Goal: Task Accomplishment & Management: Manage account settings

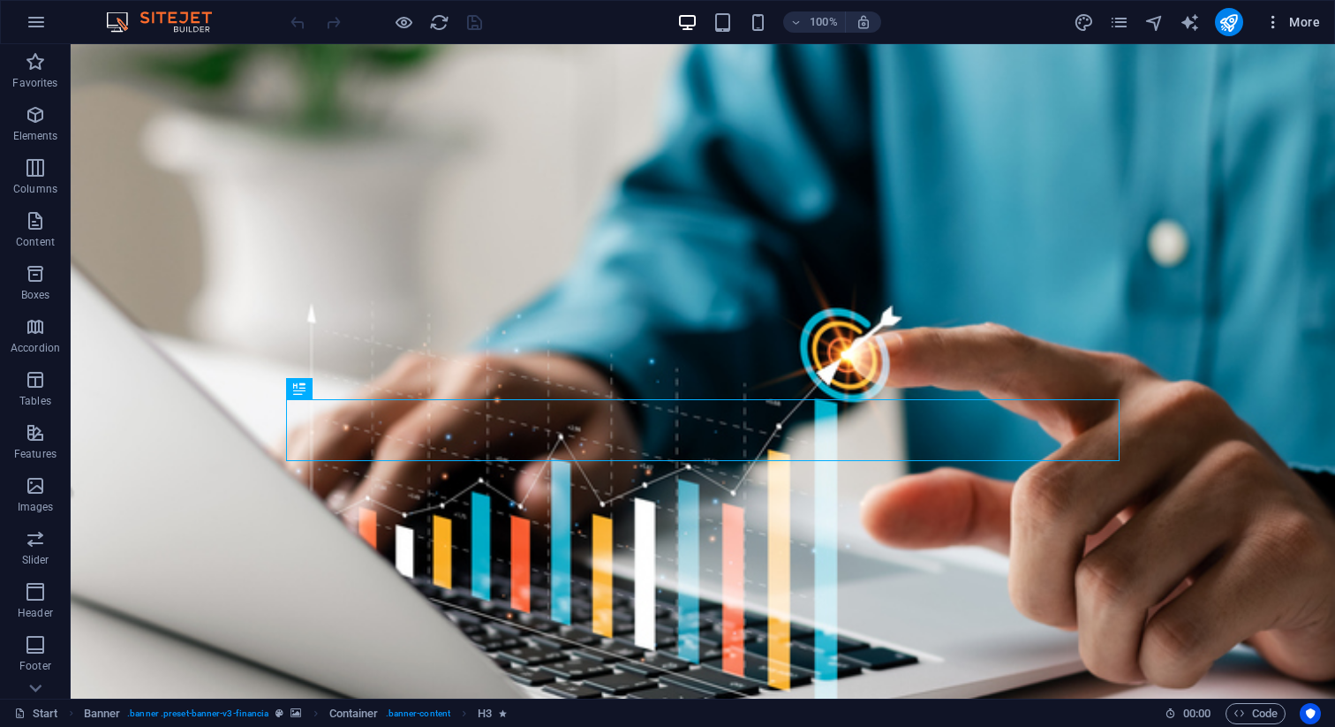
click at [1317, 30] on span "More" at bounding box center [1292, 22] width 56 height 18
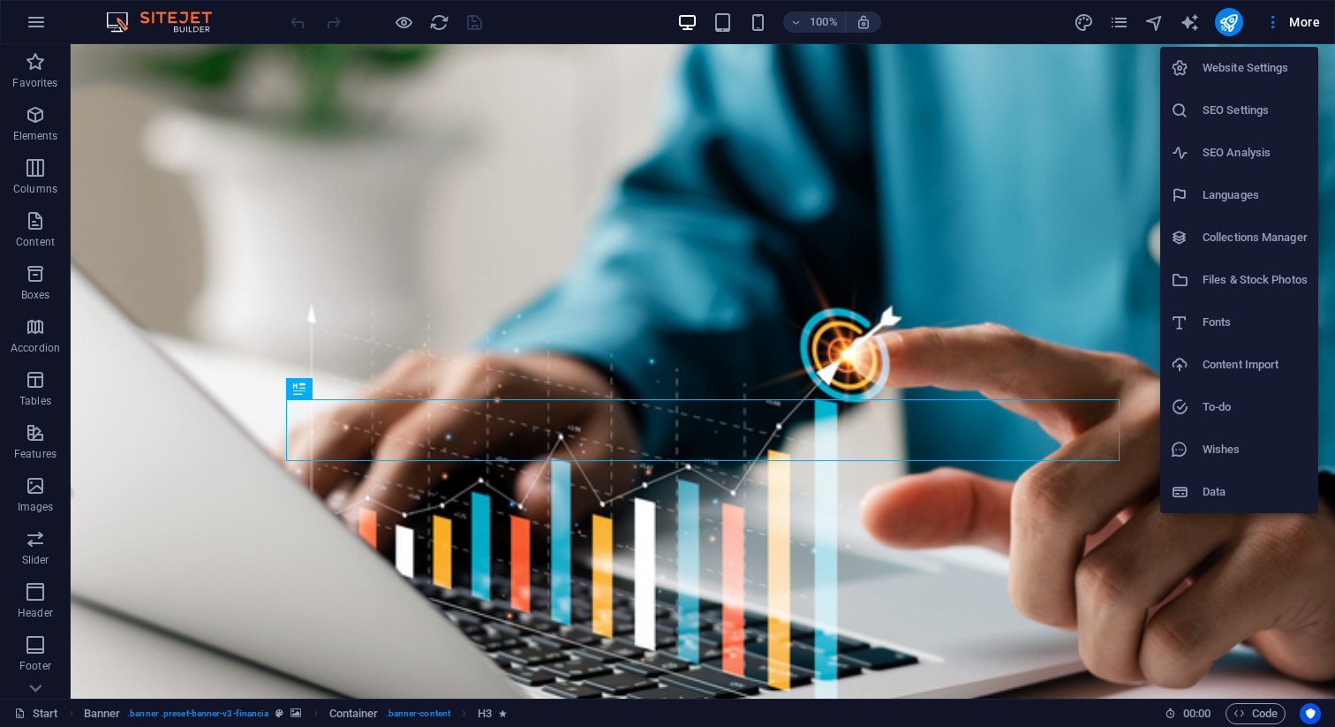
click at [1232, 64] on h6 "Website Settings" at bounding box center [1255, 67] width 105 height 21
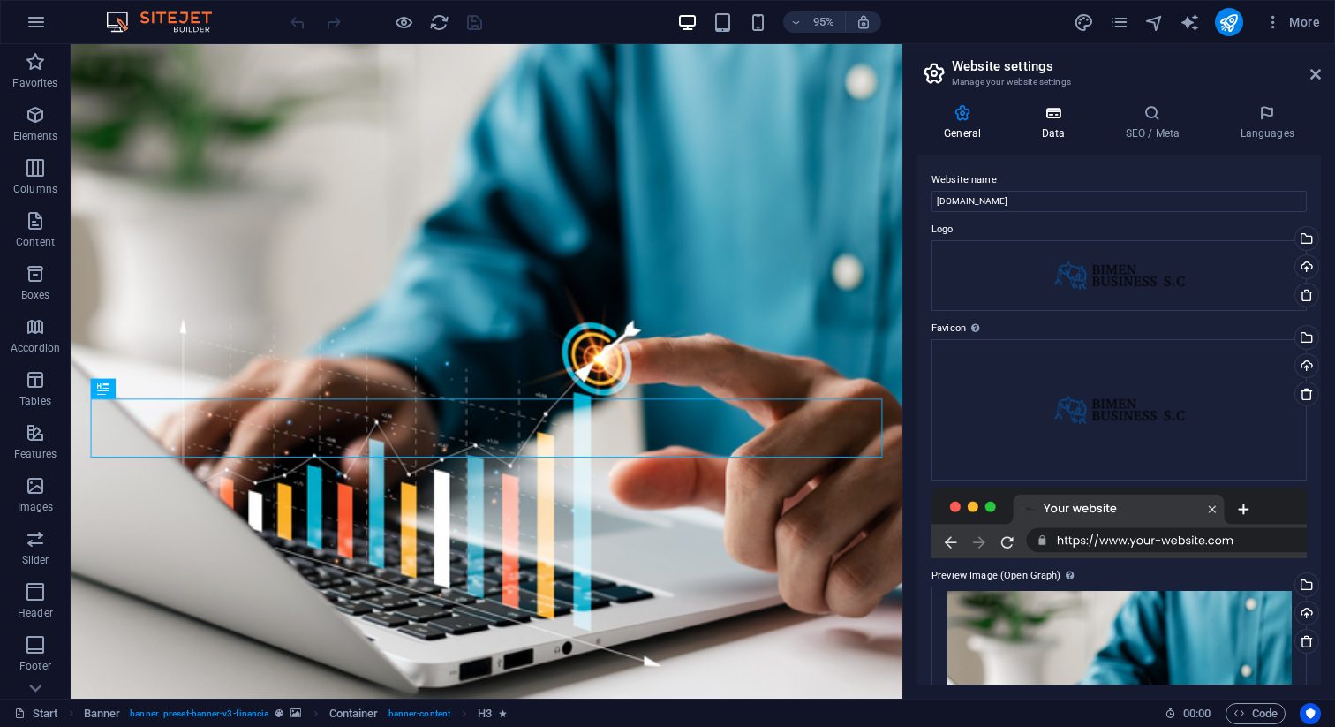
click at [1054, 118] on icon at bounding box center [1053, 113] width 77 height 18
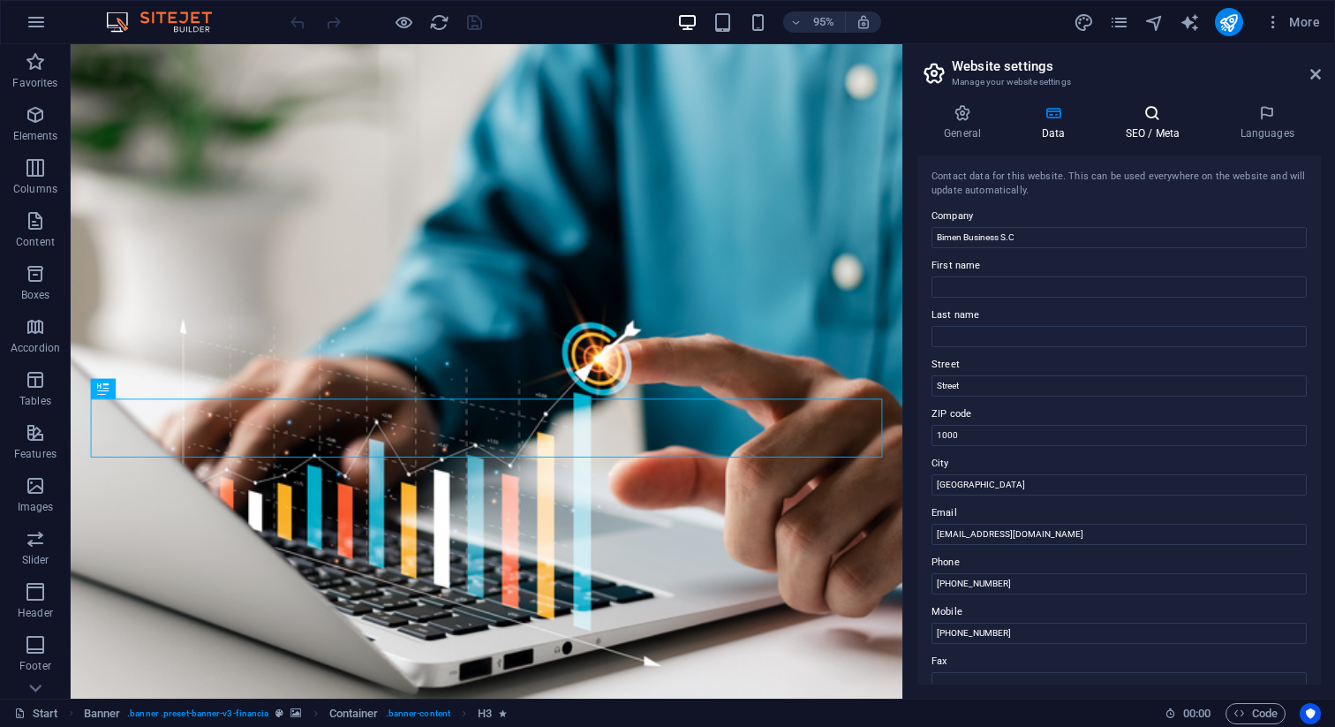
click at [1143, 124] on h4 "SEO / Meta" at bounding box center [1155, 122] width 115 height 37
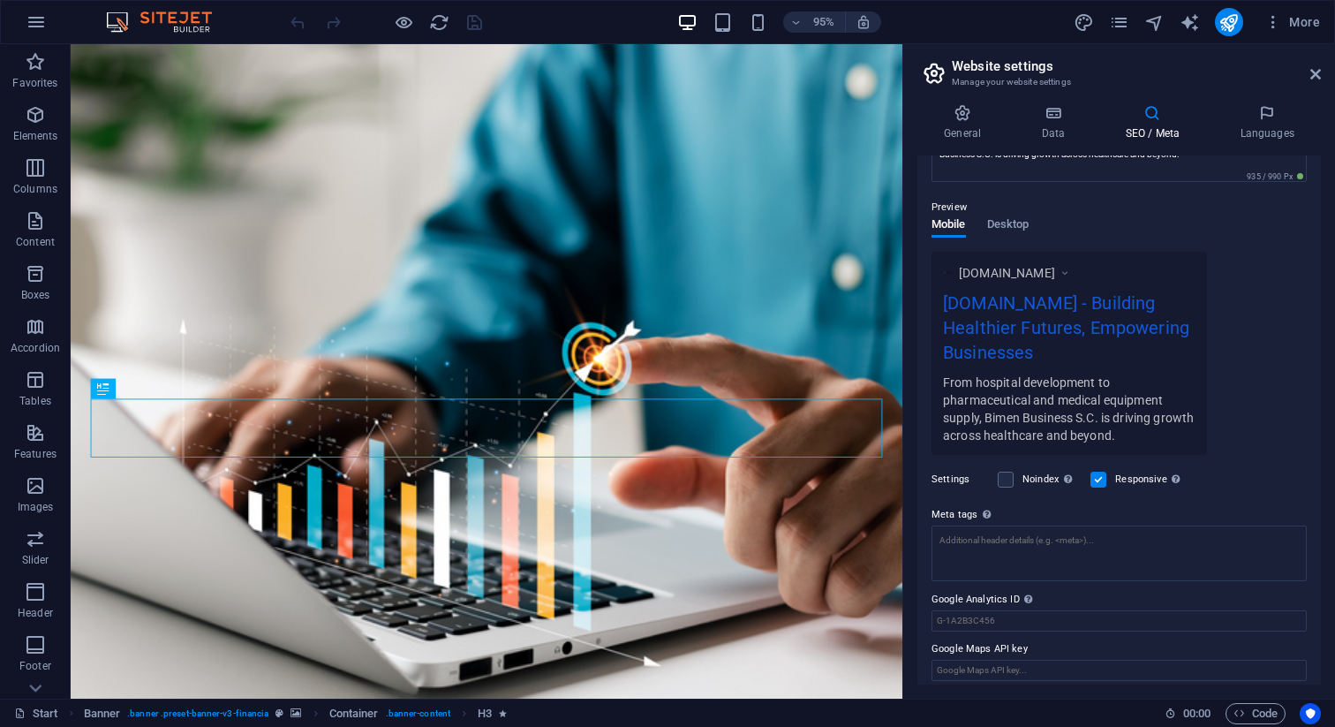
scroll to position [223, 0]
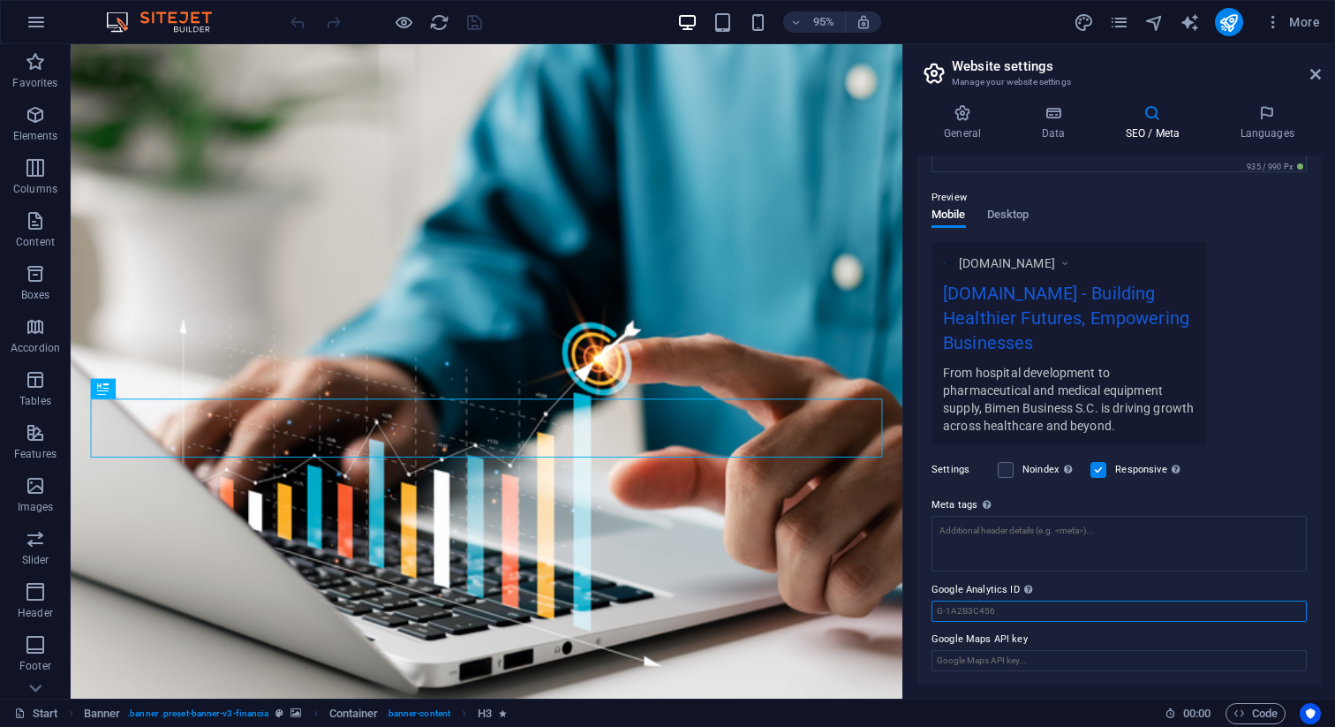
click at [968, 615] on input "Google Analytics ID Please only add the Google Analytics ID. We automatically i…" at bounding box center [1119, 610] width 375 height 21
paste input "G-PN8990C7KD"
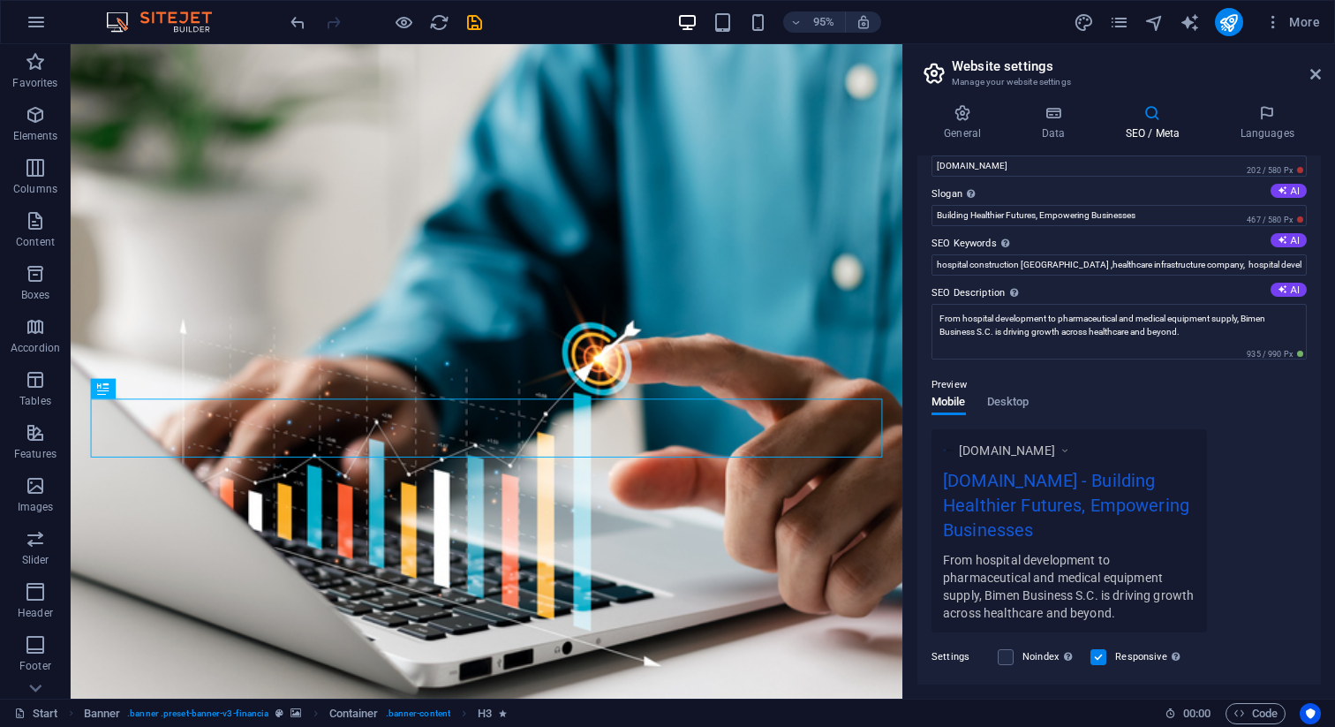
scroll to position [0, 0]
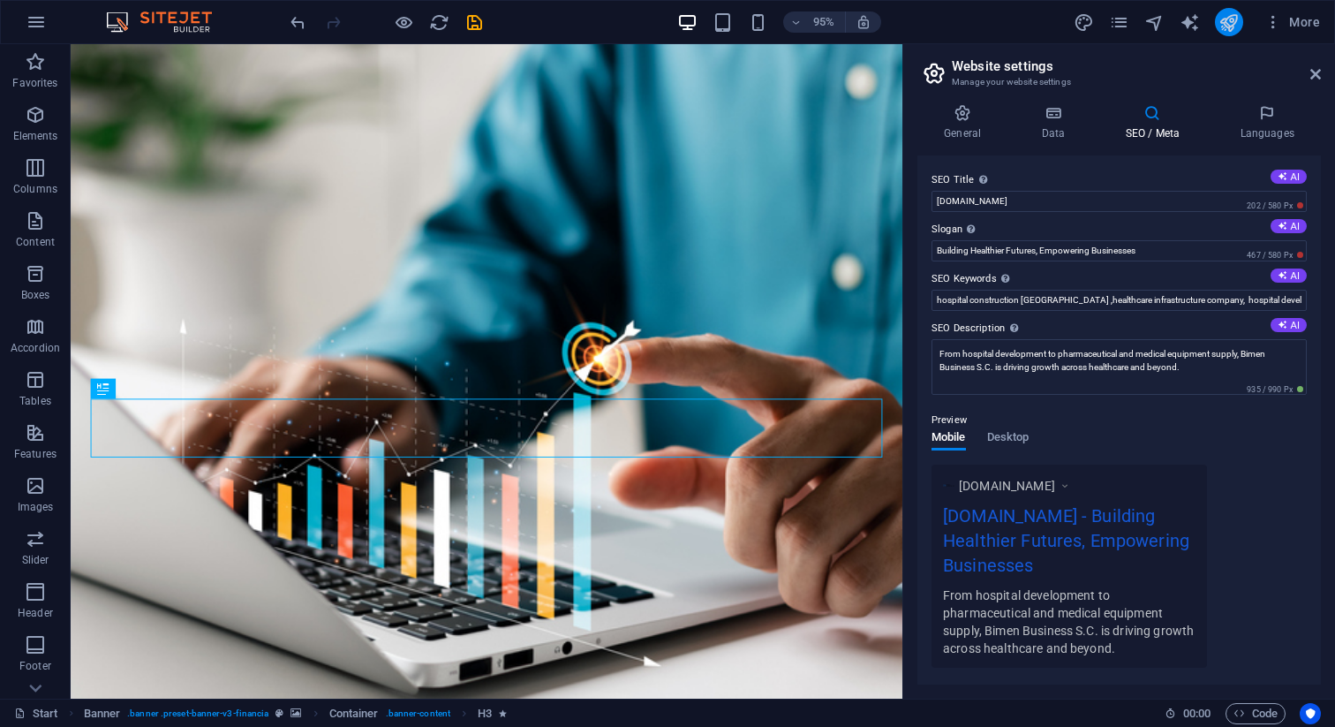
type input "G-PN8990C7KD"
click at [1234, 32] on button "publish" at bounding box center [1229, 22] width 28 height 28
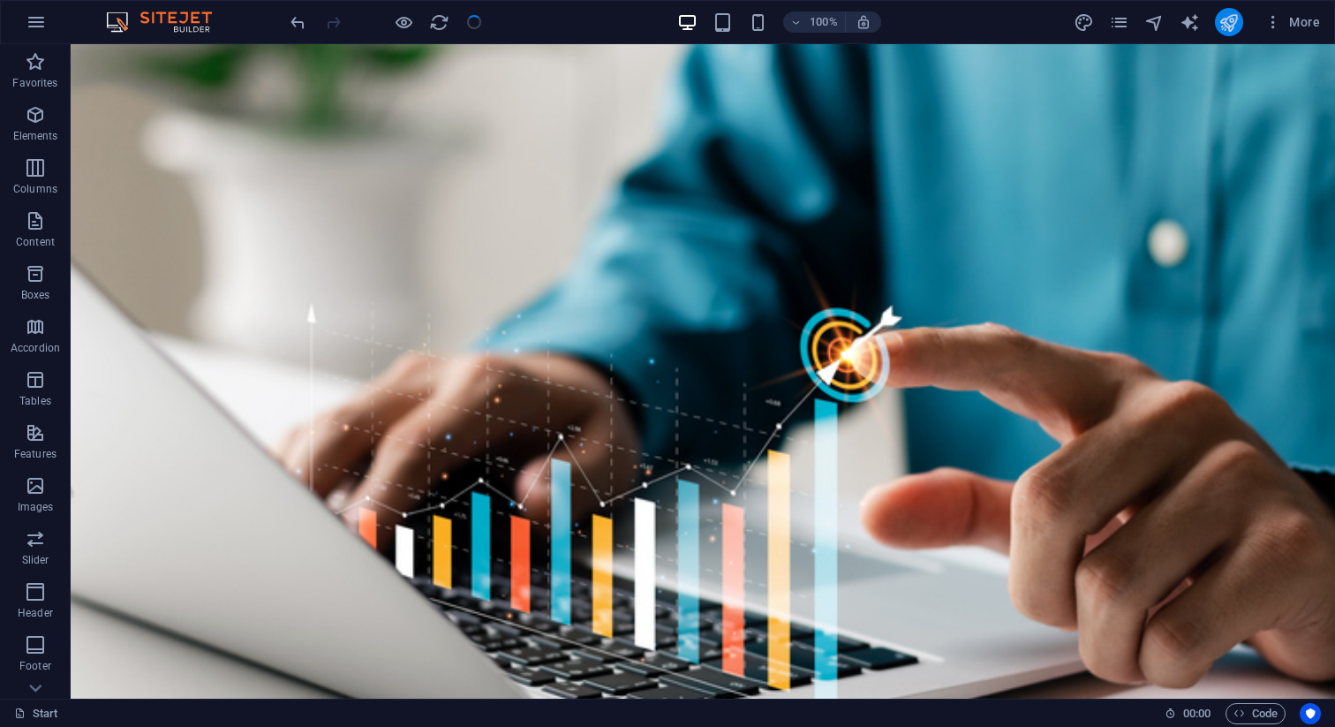
click at [1234, 32] on button "publish" at bounding box center [1229, 22] width 28 height 28
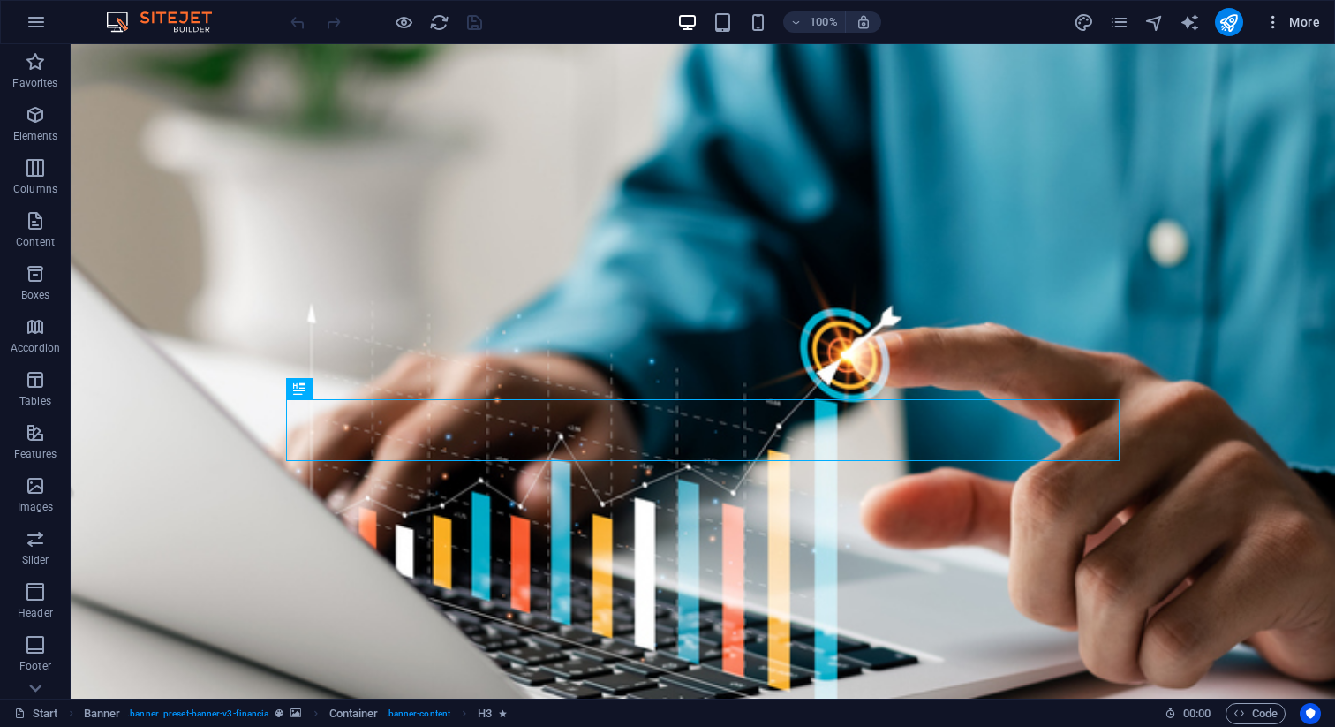
click at [1307, 19] on span "More" at bounding box center [1292, 22] width 56 height 18
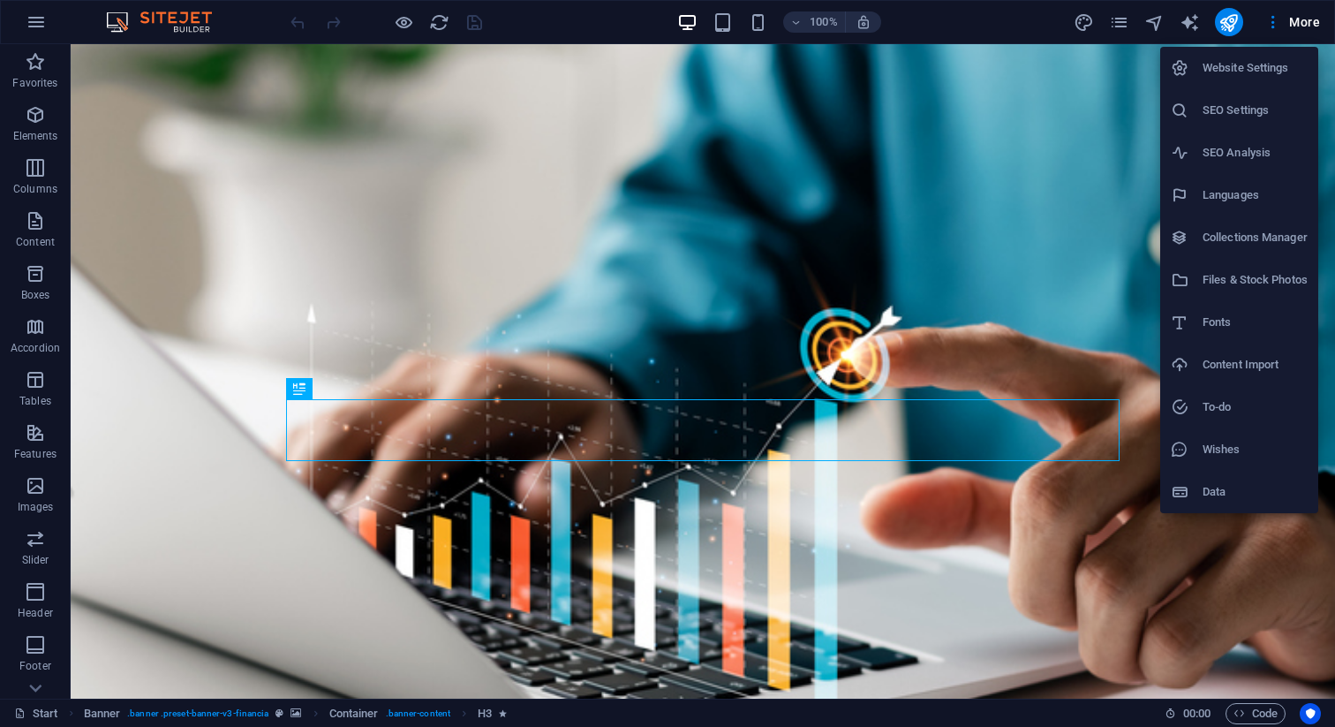
click at [1221, 71] on h6 "Website Settings" at bounding box center [1255, 67] width 105 height 21
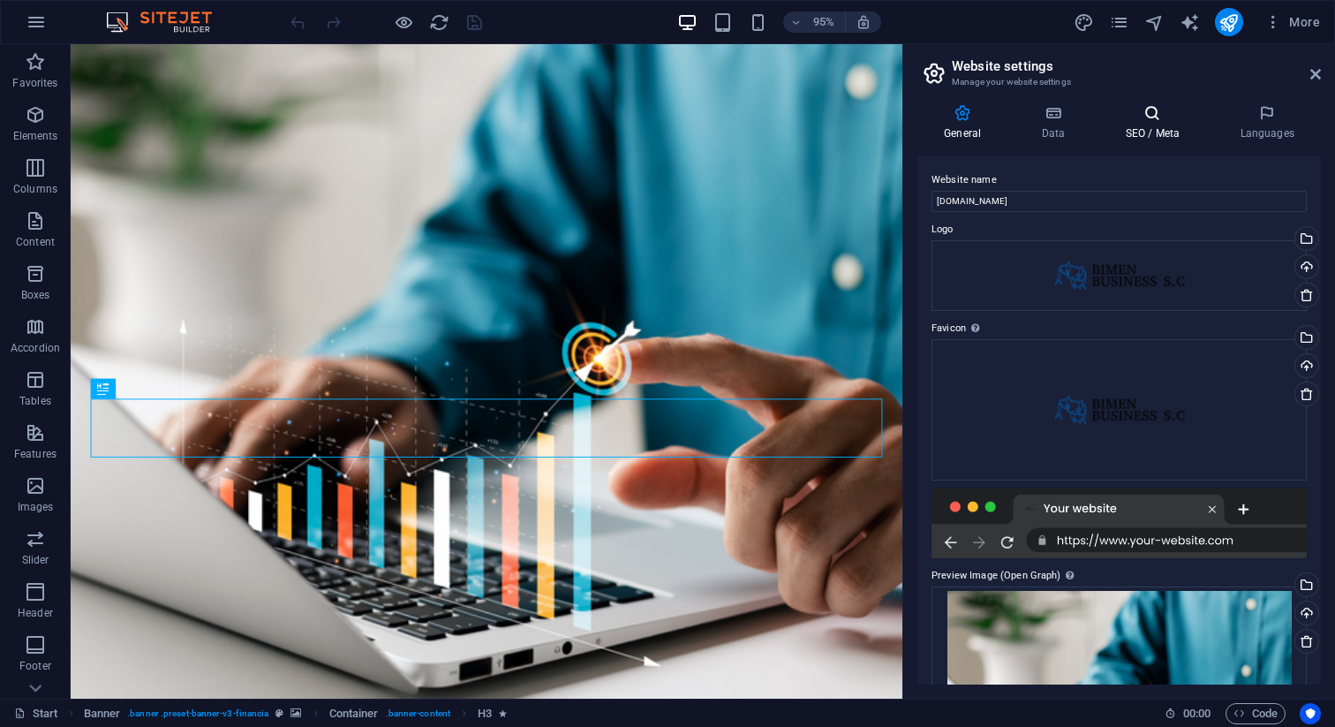
click at [1147, 109] on icon at bounding box center [1152, 113] width 108 height 18
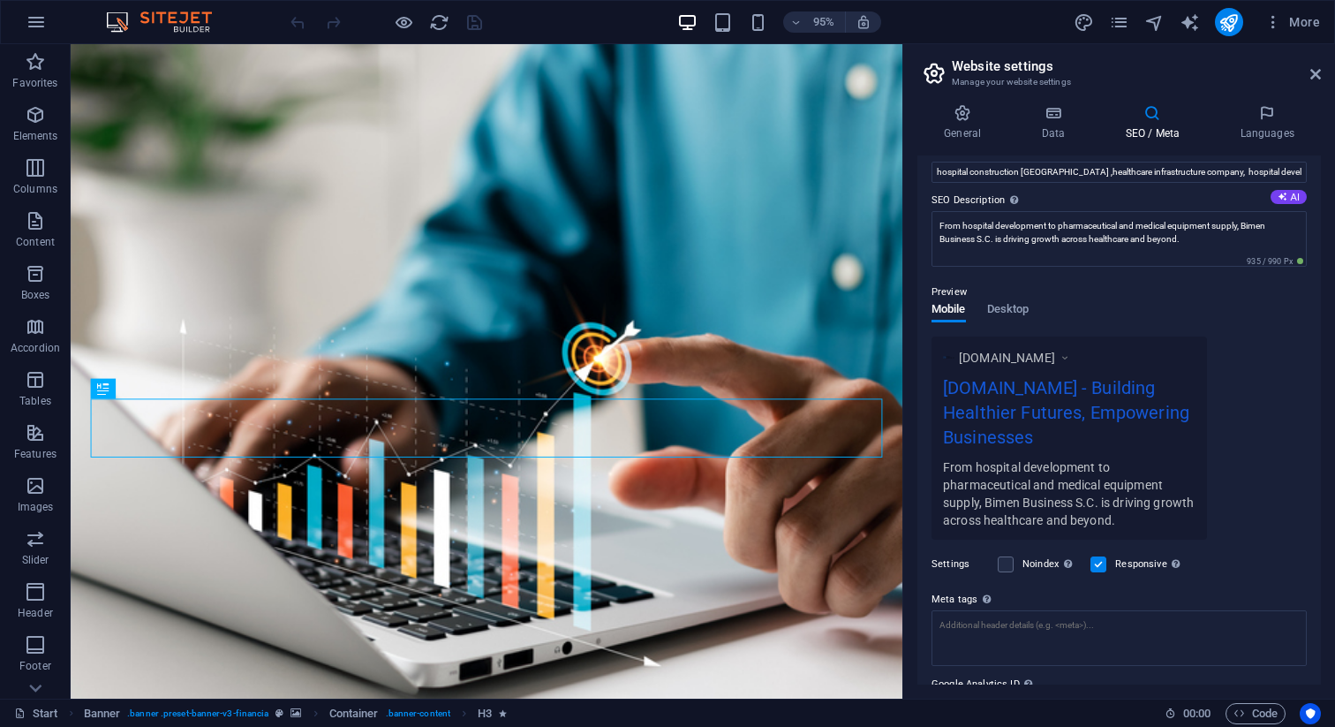
scroll to position [223, 0]
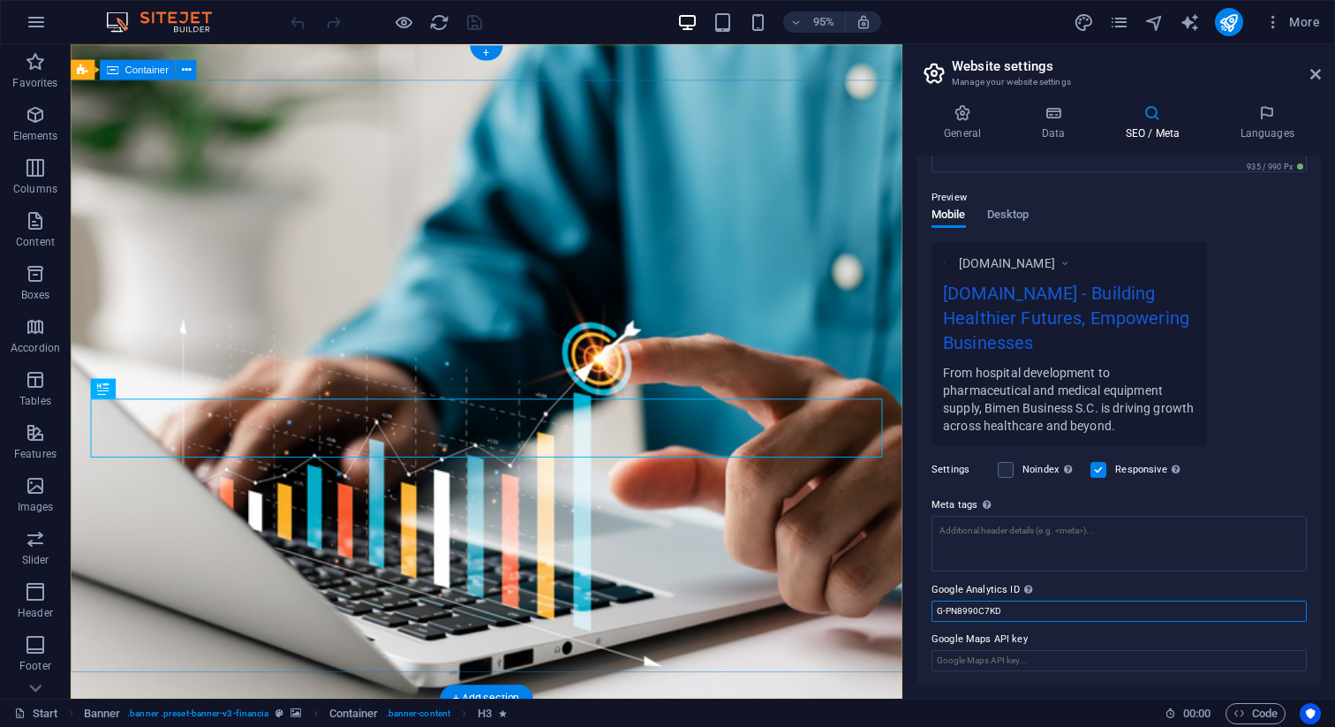
drag, startPoint x: 1096, startPoint y: 652, endPoint x: 941, endPoint y: 636, distance: 155.3
paste input "G-PN8990C7KD"
type input "G-PN8990C7KD"
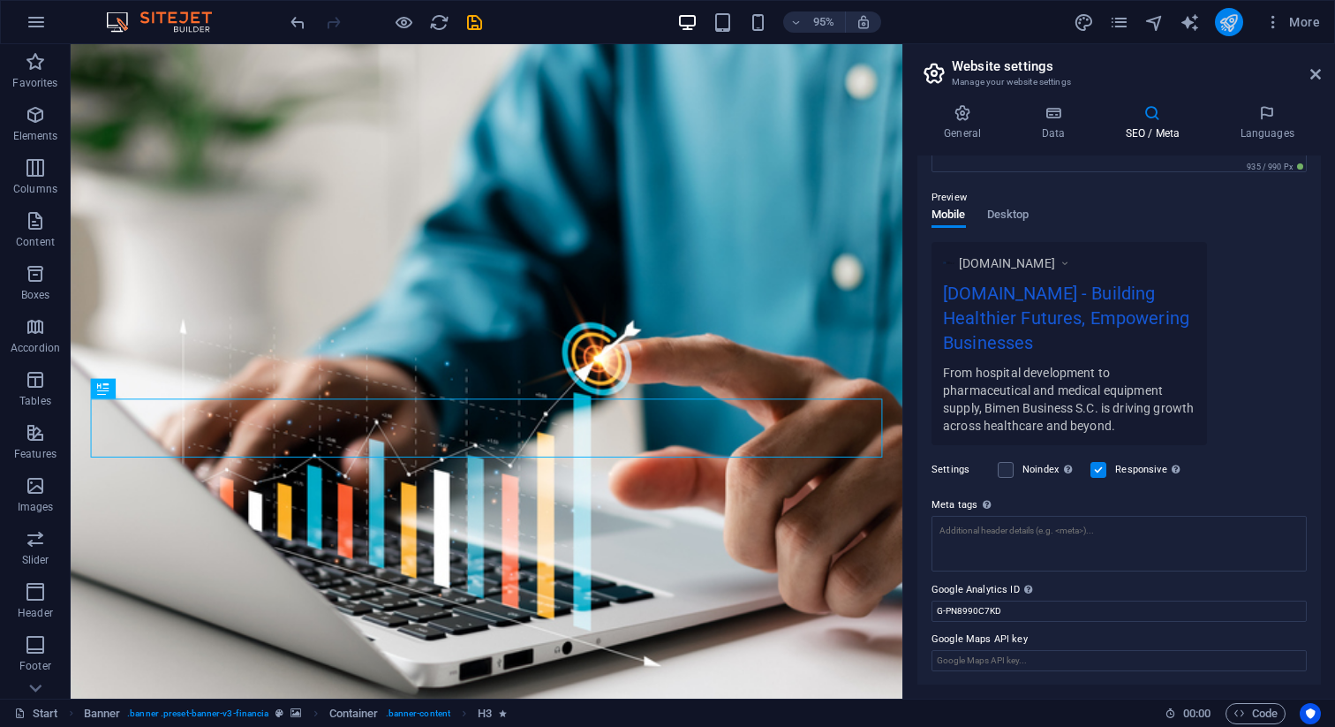
click at [1240, 25] on button "publish" at bounding box center [1229, 22] width 28 height 28
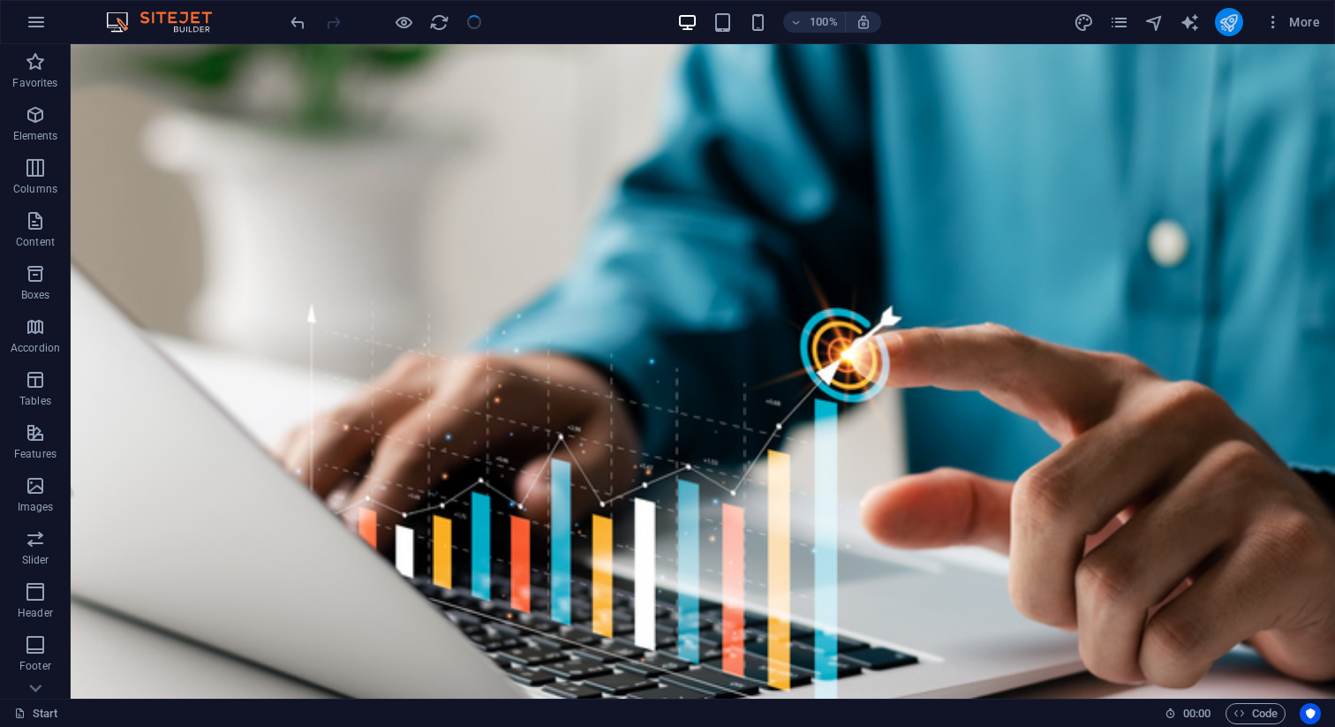
click at [1240, 25] on button "publish" at bounding box center [1229, 22] width 28 height 28
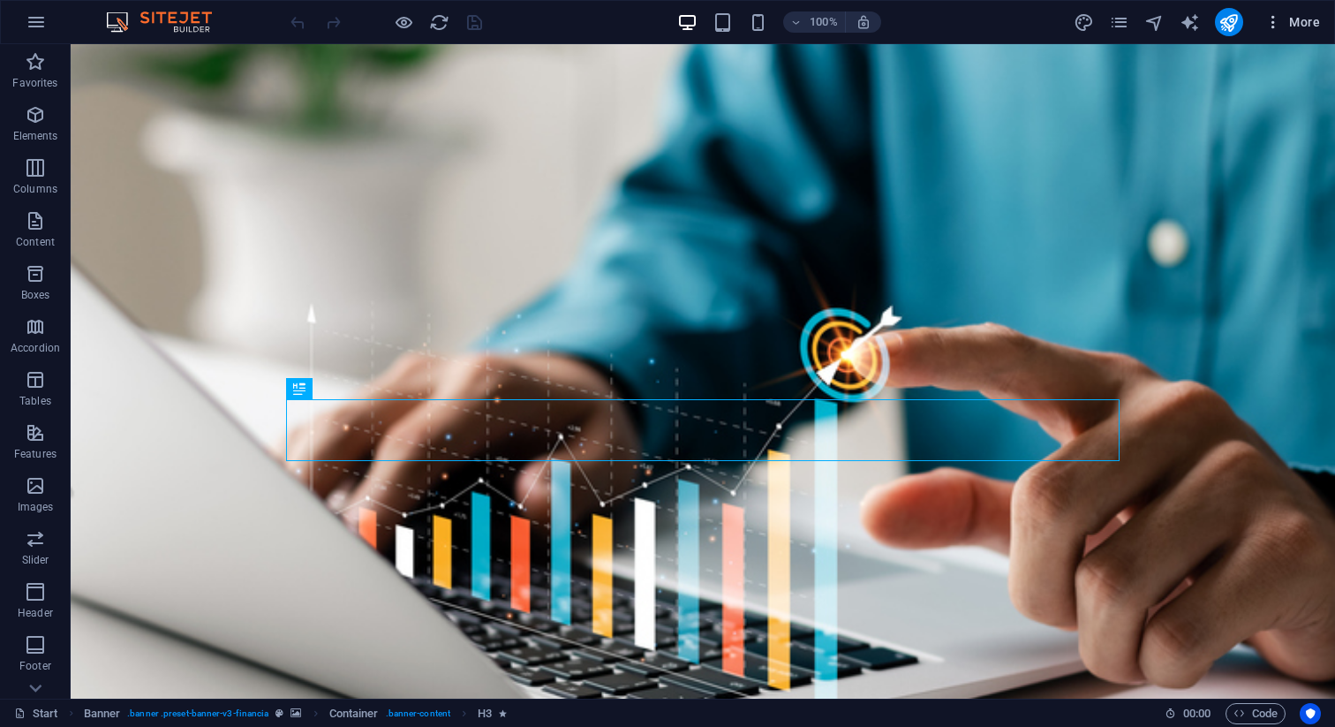
click at [1299, 31] on button "More" at bounding box center [1292, 22] width 70 height 28
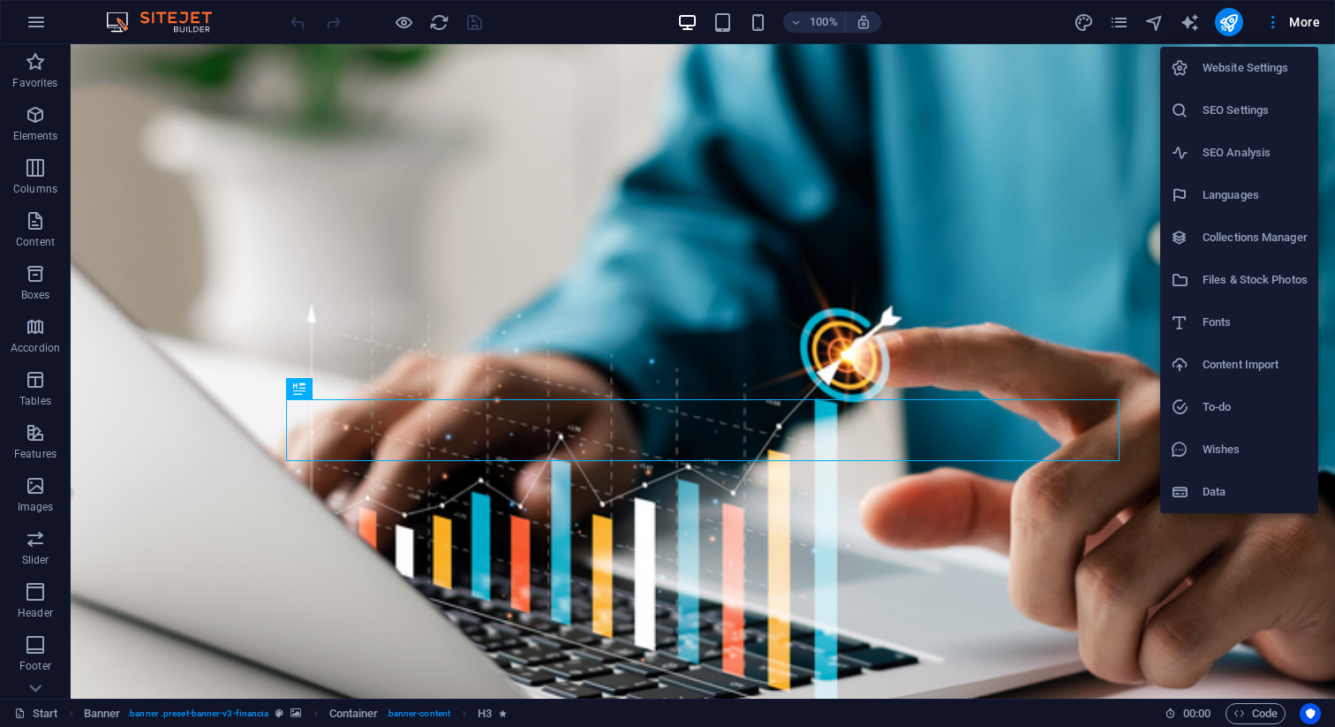
click at [1239, 72] on h6 "Website Settings" at bounding box center [1255, 67] width 105 height 21
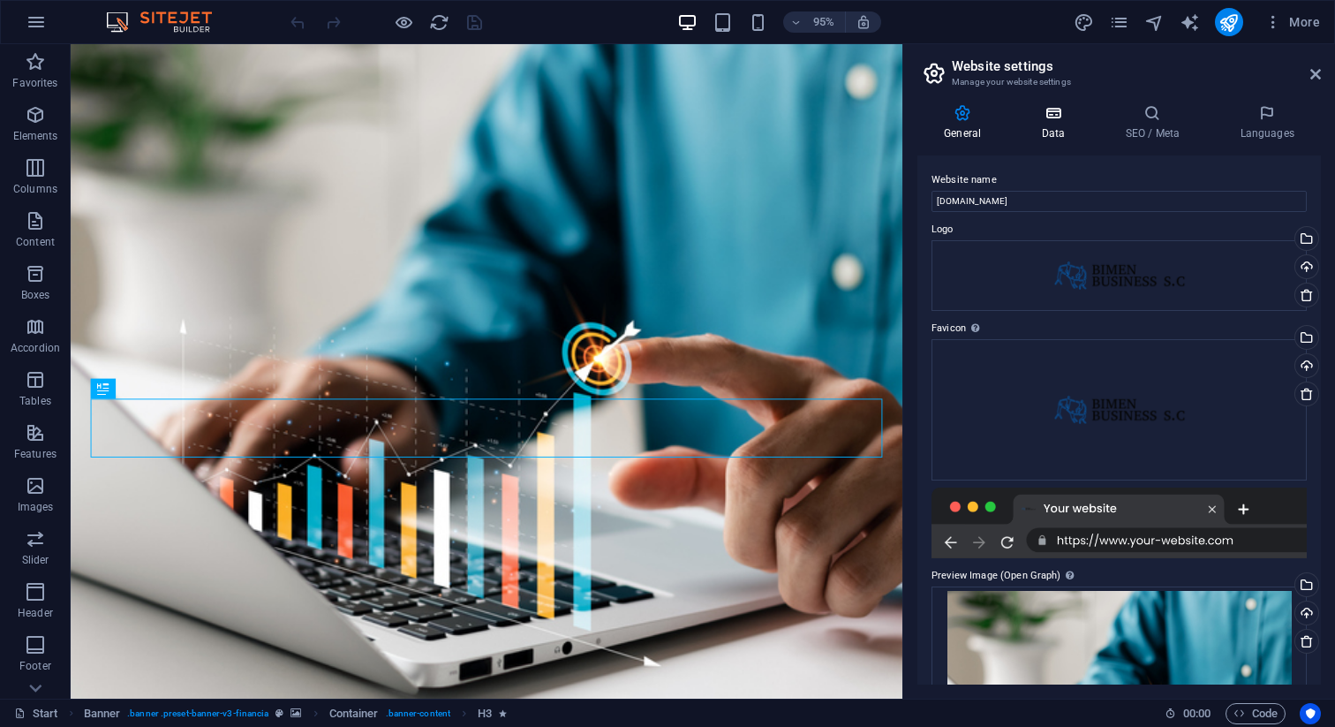
click at [1063, 116] on icon at bounding box center [1053, 113] width 77 height 18
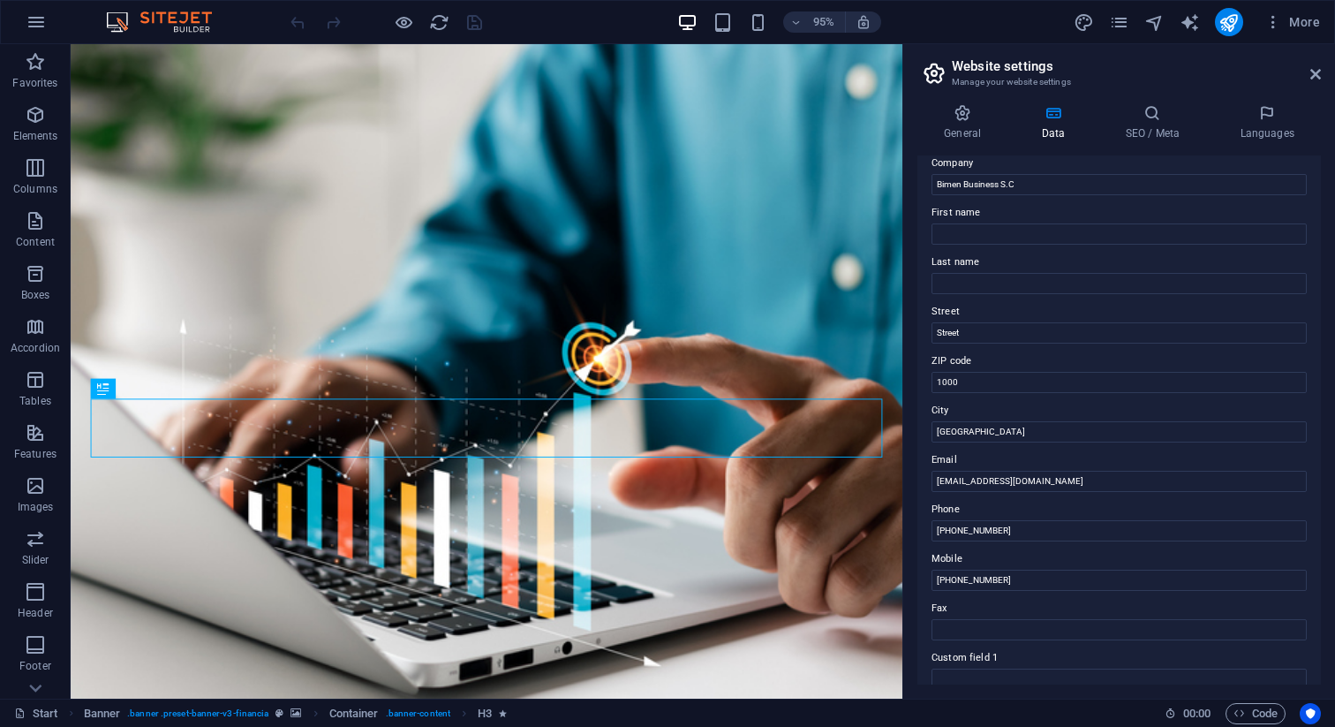
scroll to position [63, 0]
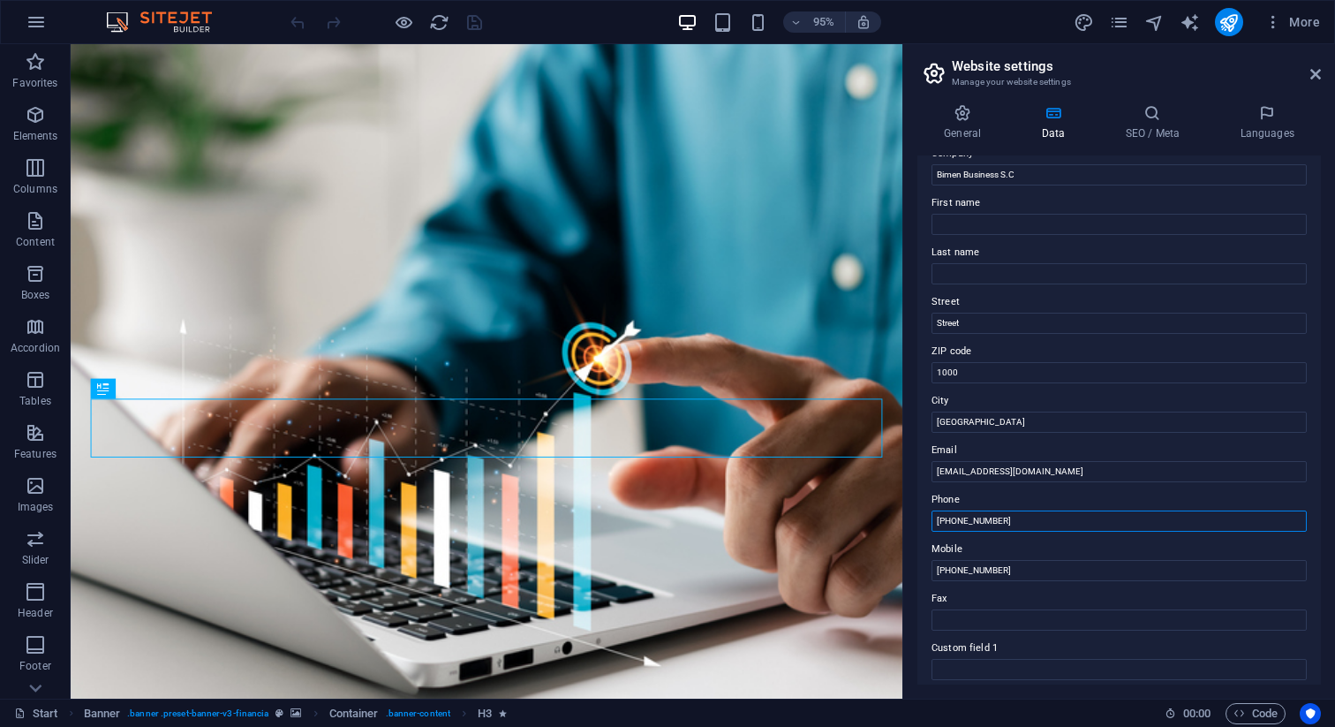
drag, startPoint x: 1103, startPoint y: 524, endPoint x: 944, endPoint y: 515, distance: 159.2
click at [944, 515] on input "[PHONE_NUMBER]" at bounding box center [1119, 520] width 375 height 21
drag, startPoint x: 1090, startPoint y: 567, endPoint x: 919, endPoint y: 536, distance: 173.2
type input "[PHONE_NUMBER]"
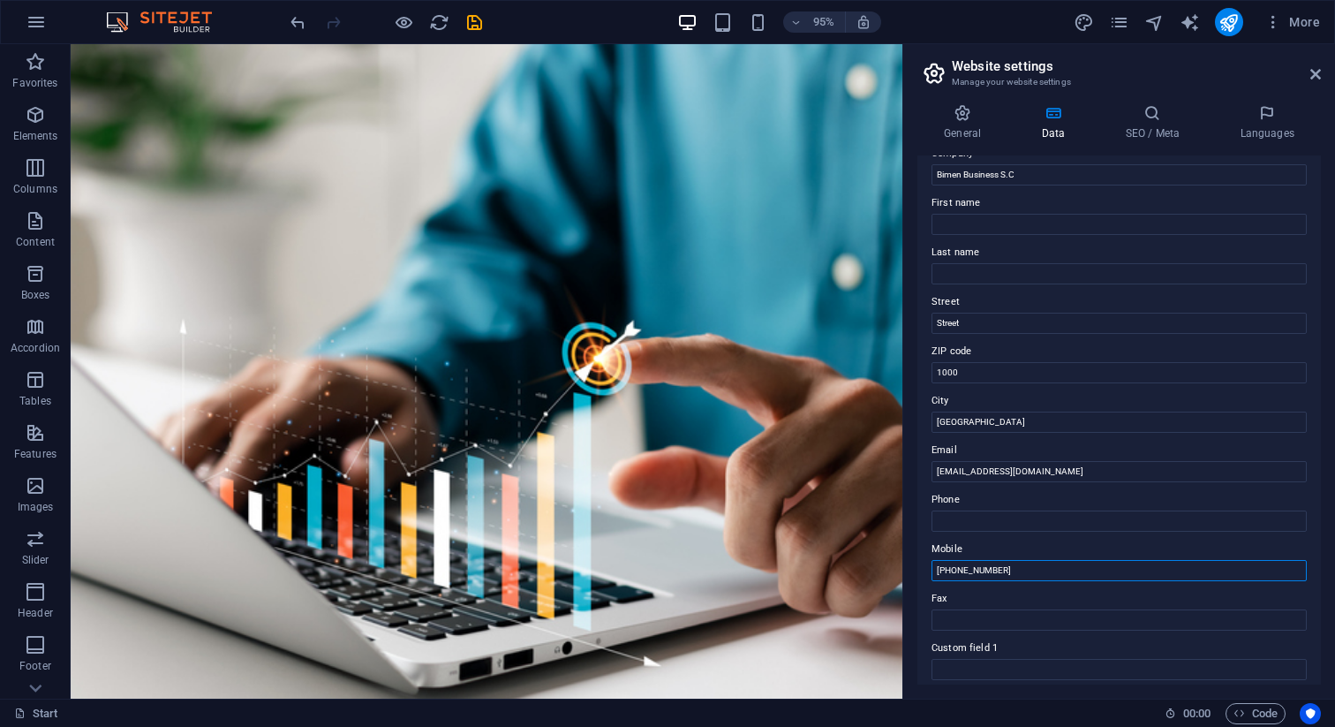
drag, startPoint x: 1019, startPoint y: 575, endPoint x: 925, endPoint y: 563, distance: 94.3
click at [925, 563] on div "Contact data for this website. This can be used everywhere on the website and w…" at bounding box center [1119, 419] width 404 height 529
paste input "950505015"
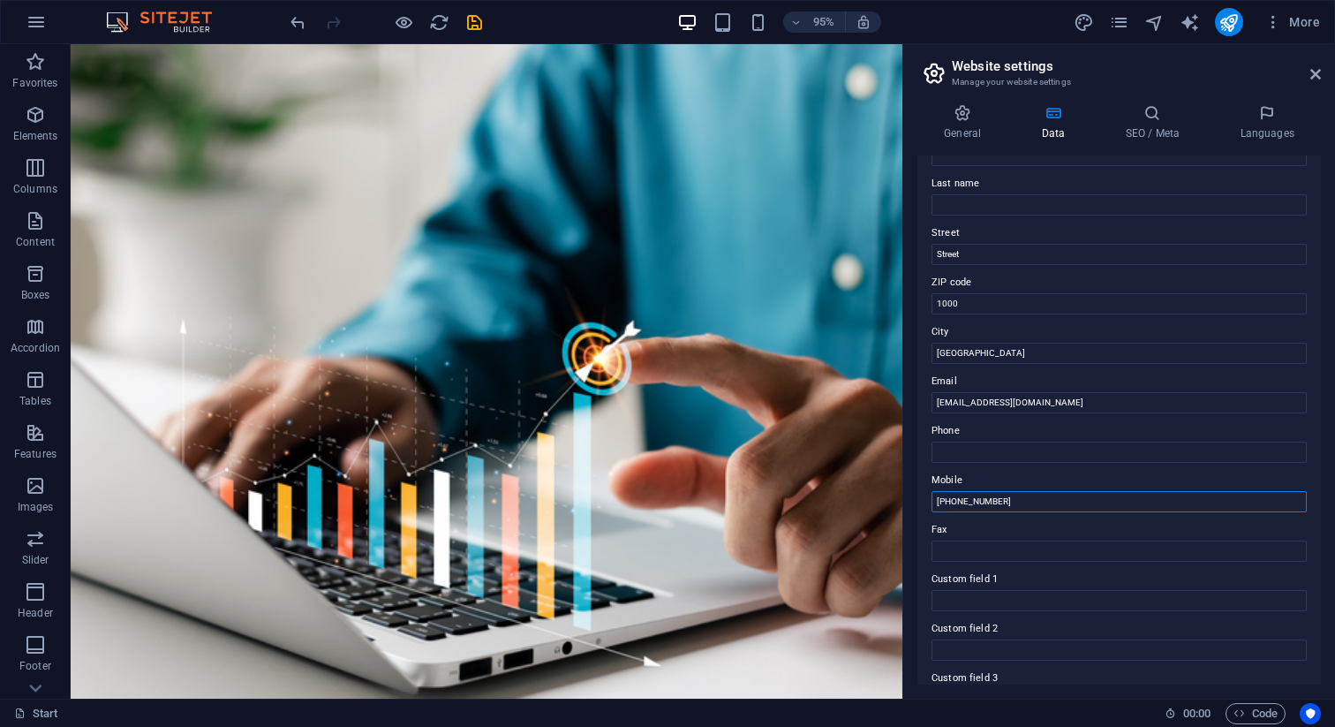
scroll to position [0, 0]
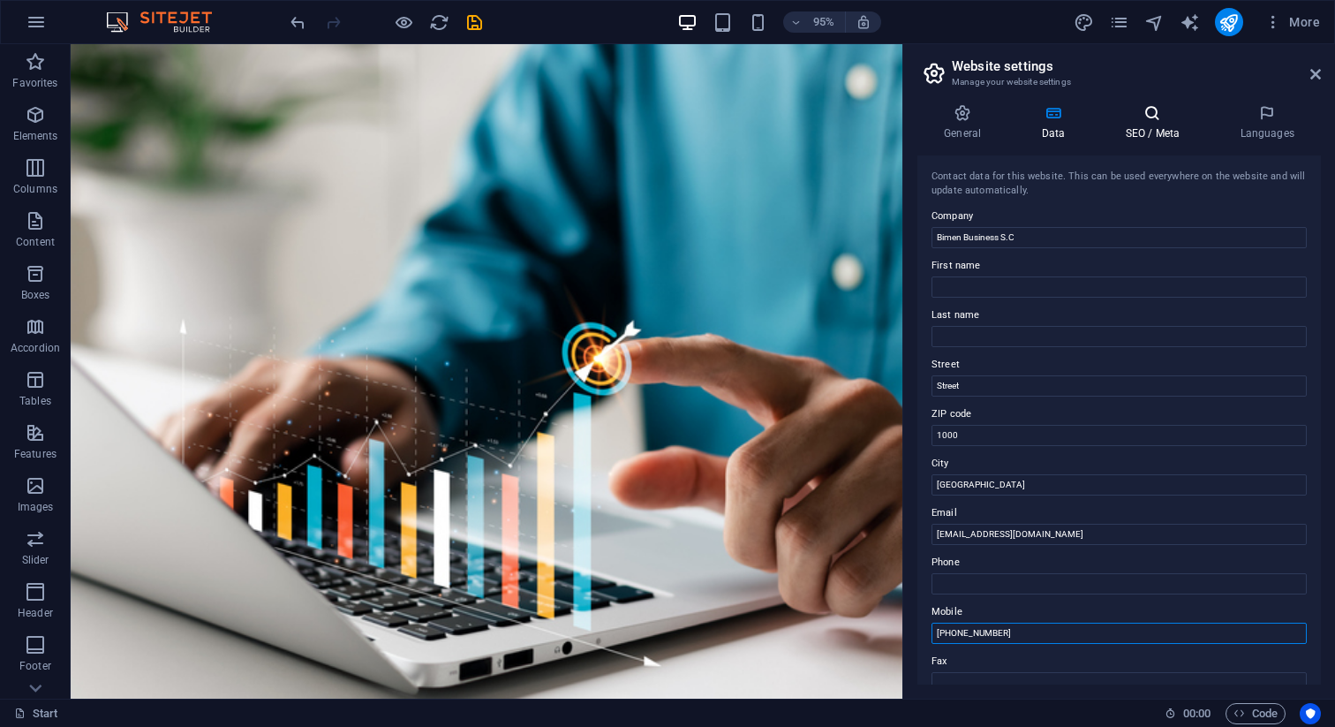
type input "[PHONE_NUMBER]"
click at [1155, 123] on h4 "SEO / Meta" at bounding box center [1155, 122] width 115 height 37
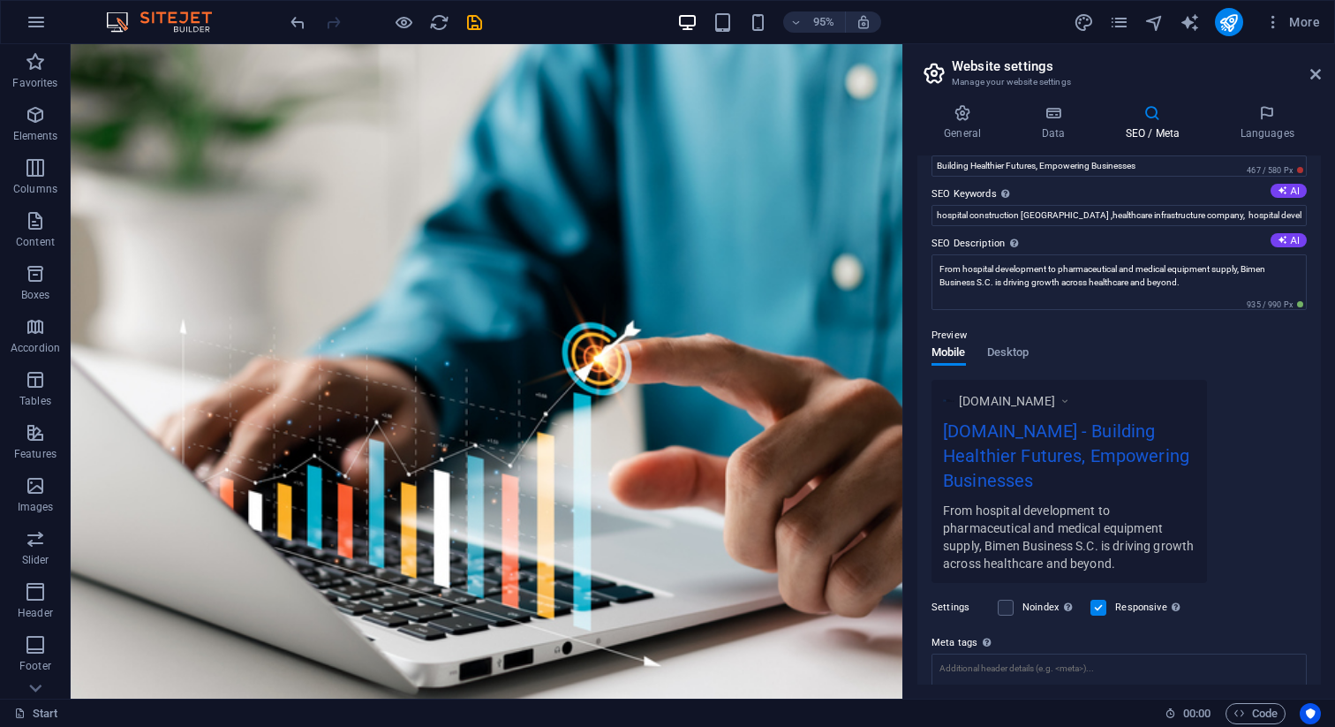
scroll to position [223, 0]
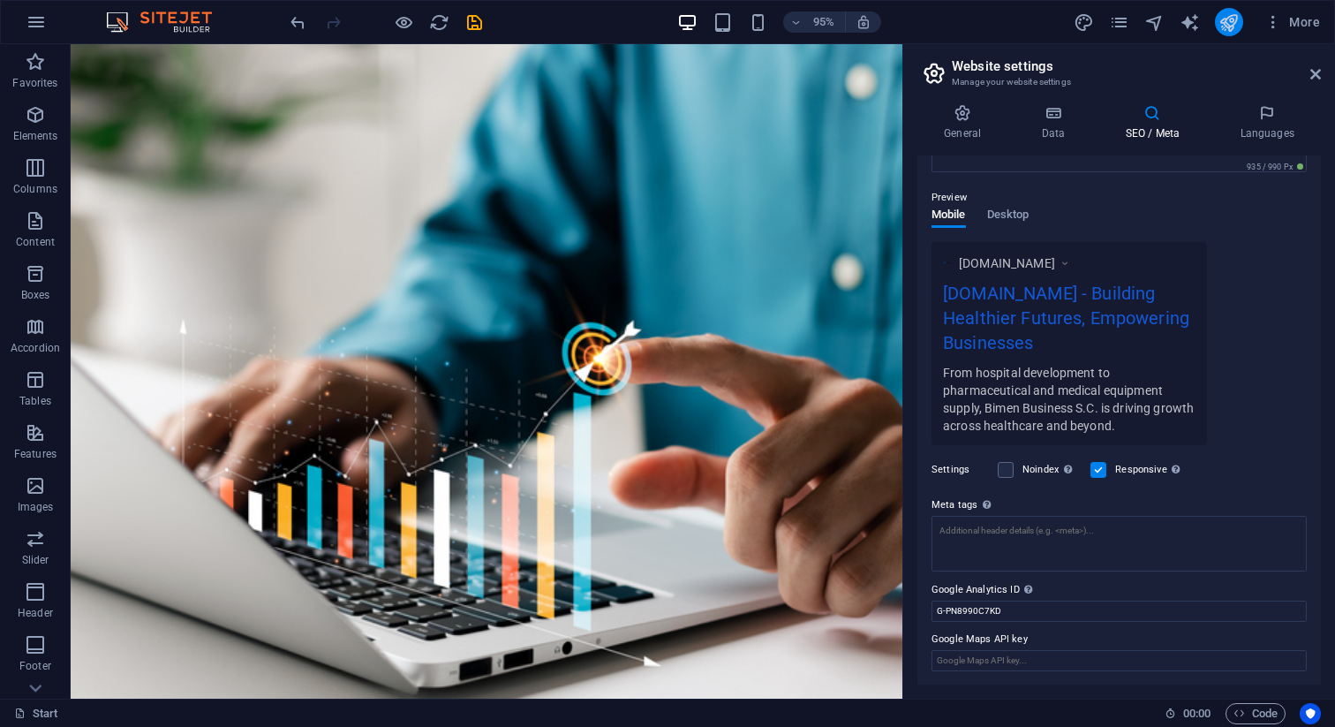
click at [1234, 22] on icon "publish" at bounding box center [1229, 22] width 20 height 20
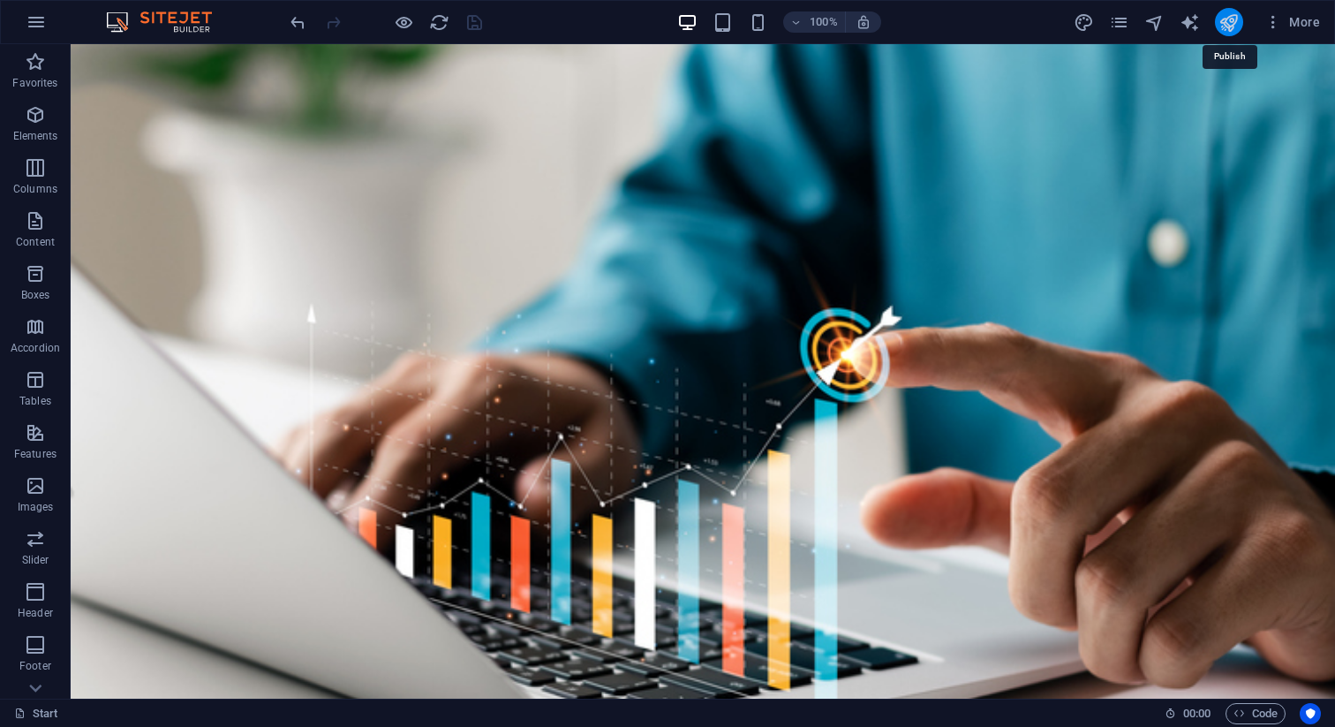
click at [1234, 29] on icon "publish" at bounding box center [1229, 22] width 20 height 20
